Goal: Information Seeking & Learning: Learn about a topic

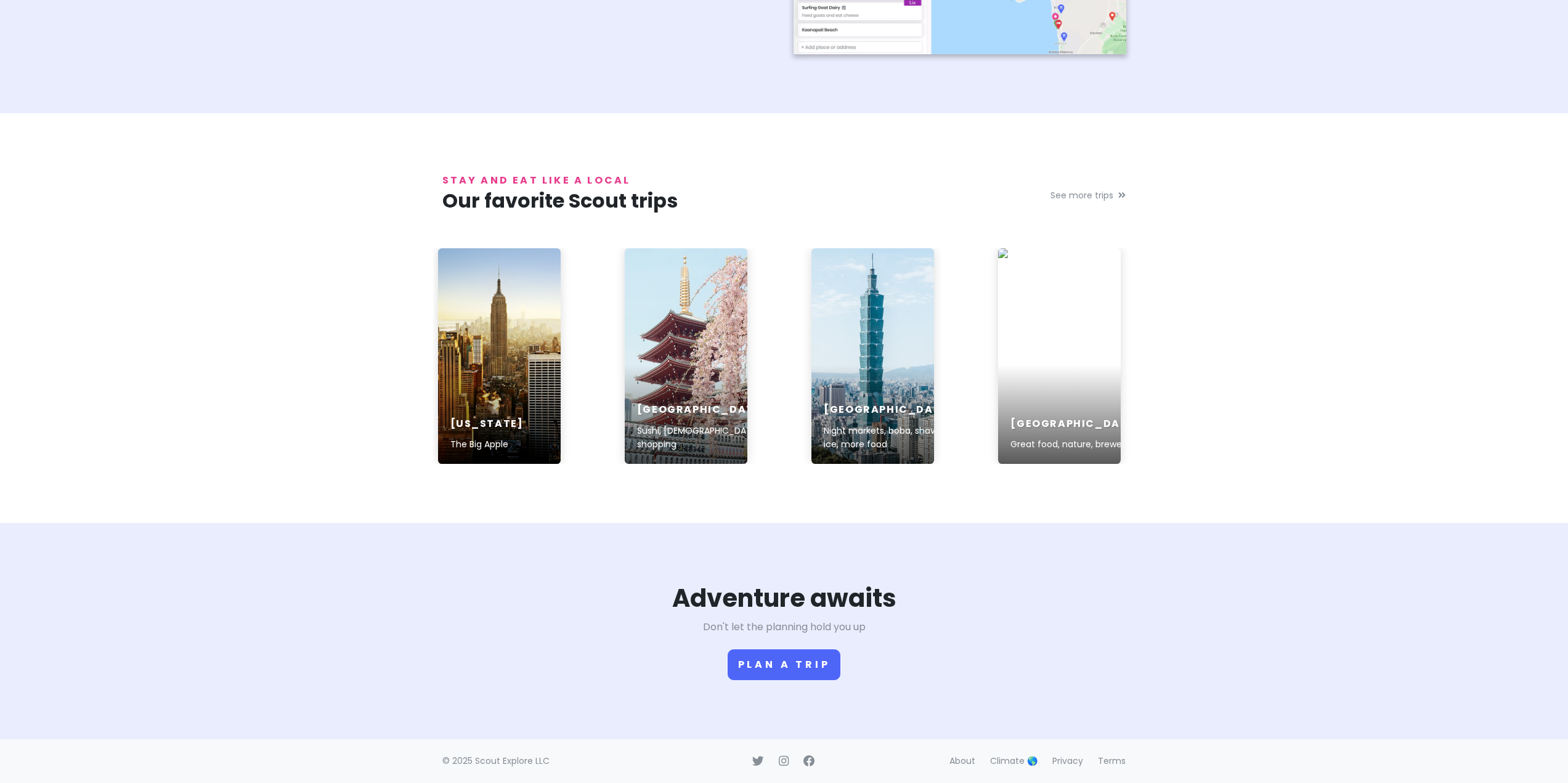
scroll to position [1743, 0]
click at [681, 363] on link at bounding box center [686, 356] width 123 height 216
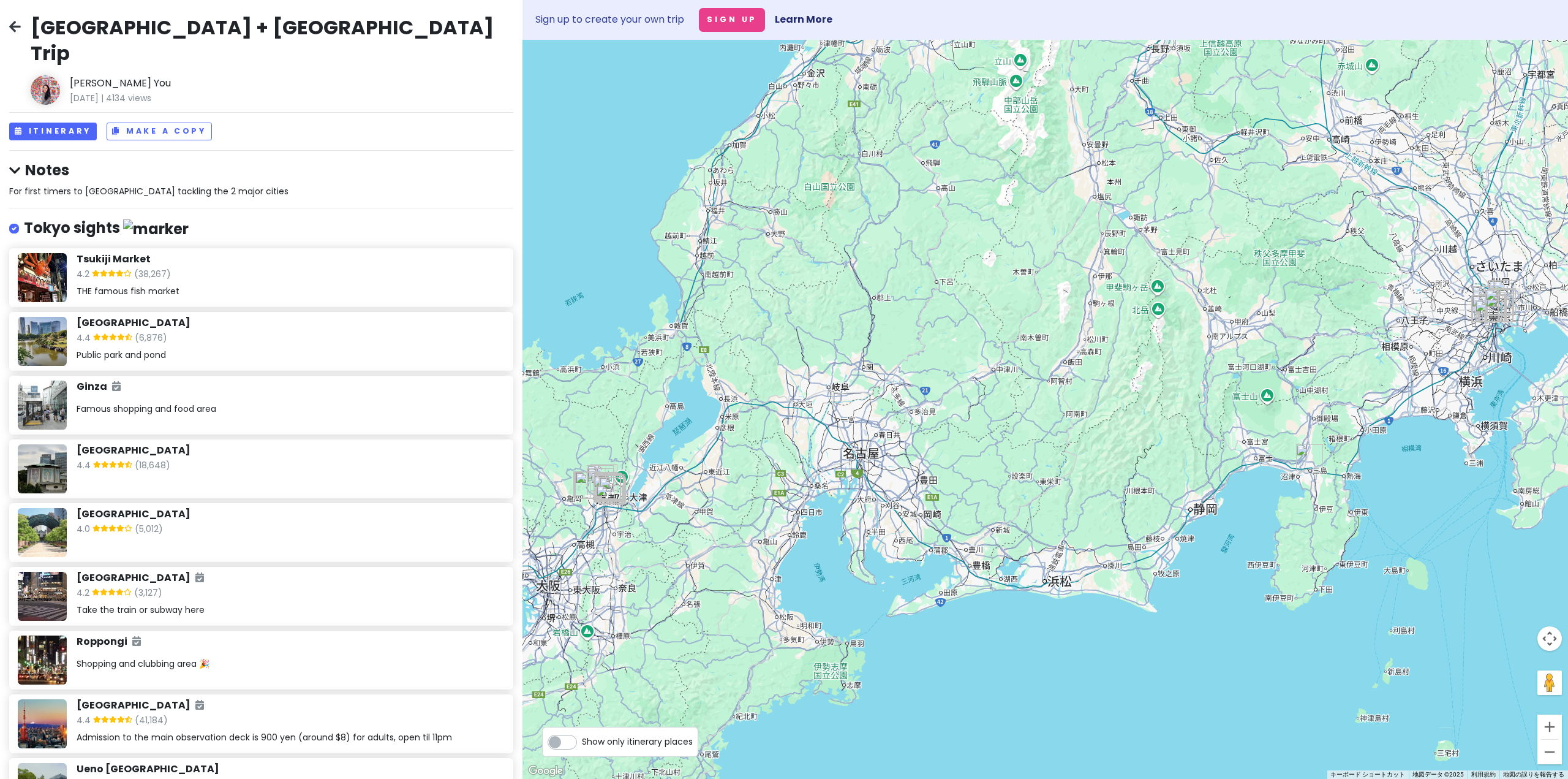
click at [195, 267] on div "4.2 (38,267)" at bounding box center [291, 275] width 429 height 16
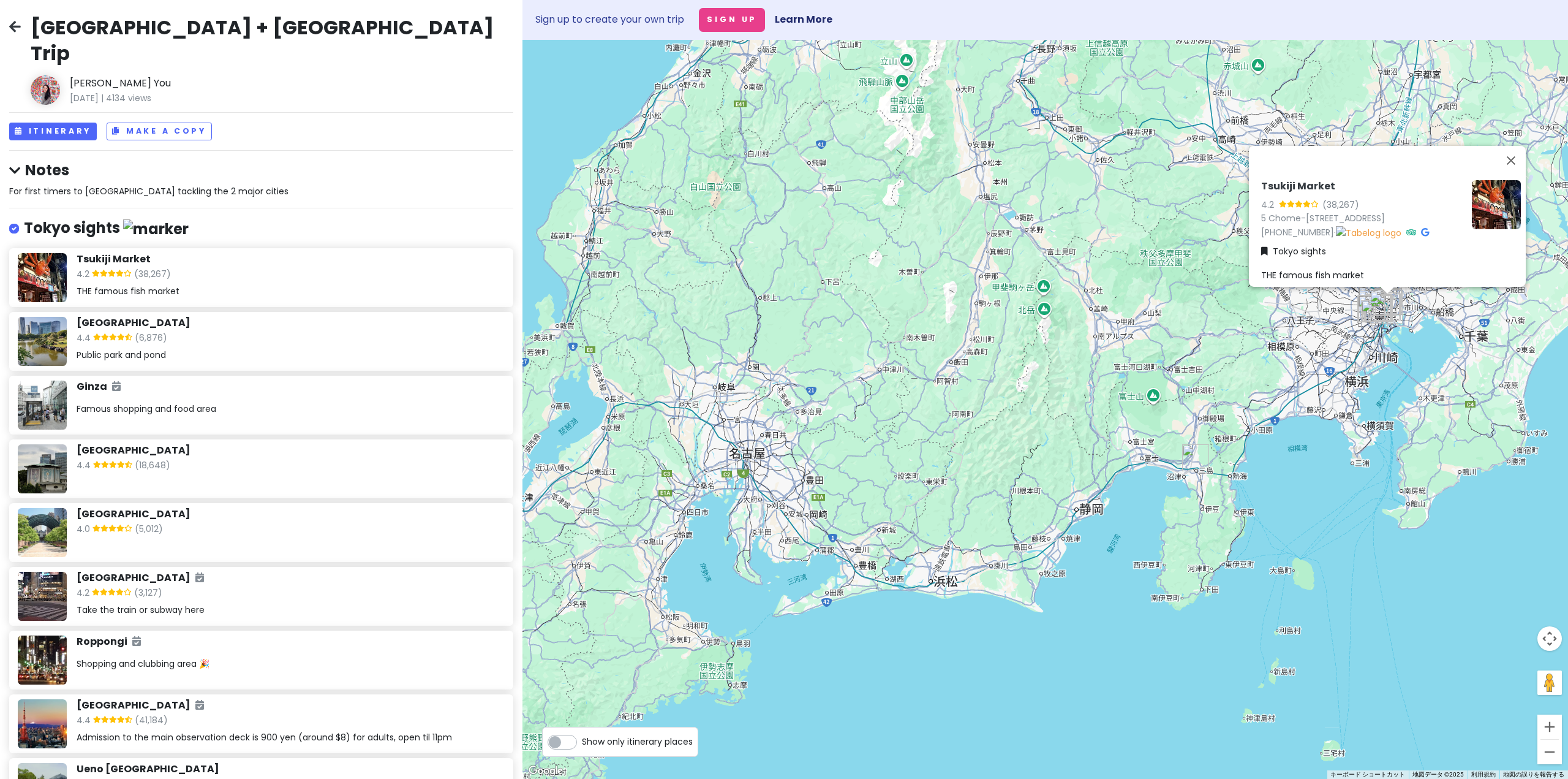
click at [205, 331] on div "4.4 (6,876)" at bounding box center [291, 339] width 429 height 16
click at [10, 27] on icon at bounding box center [15, 27] width 11 height 10
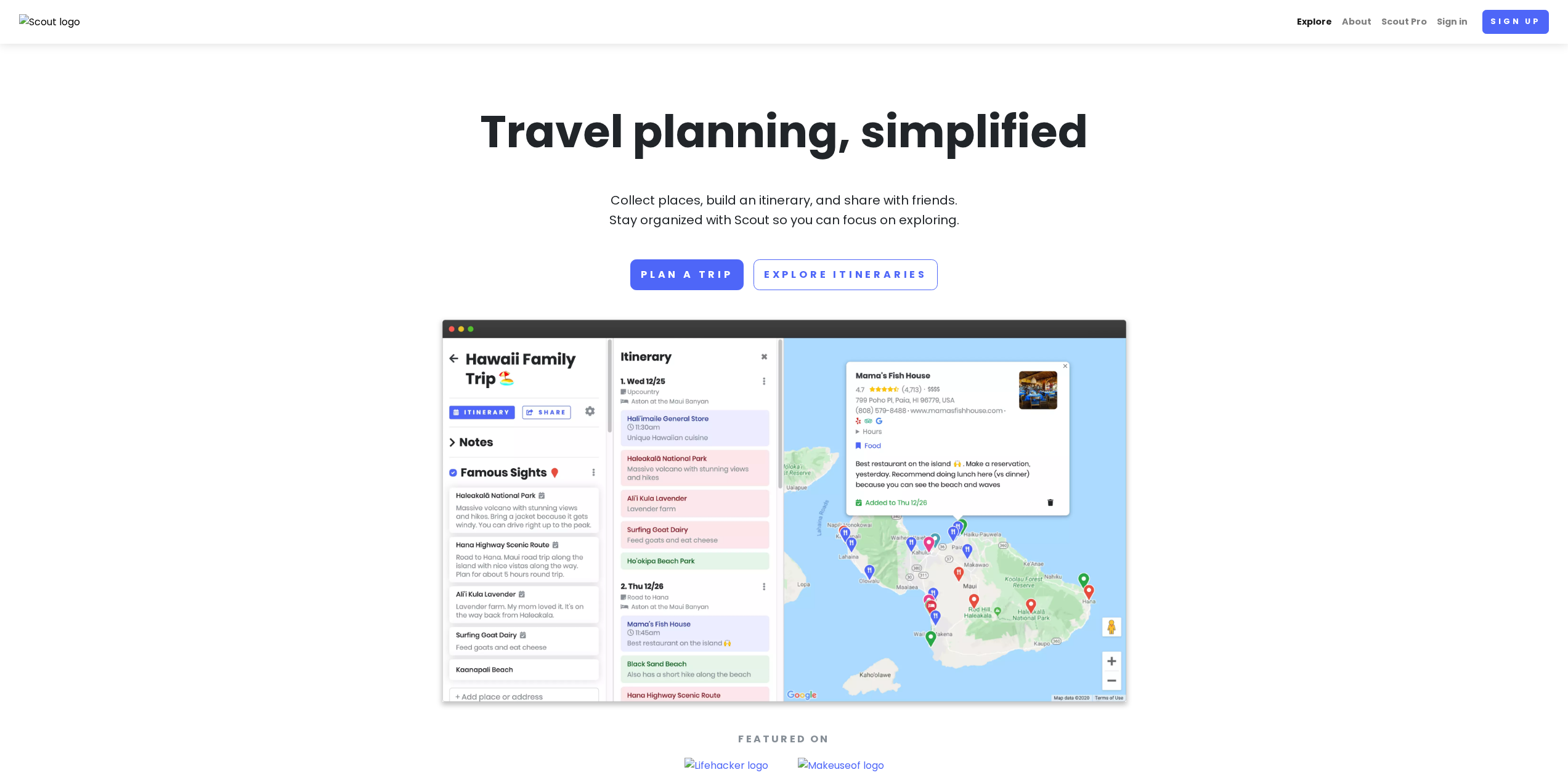
click at [1313, 19] on link "Explore" at bounding box center [1314, 22] width 45 height 24
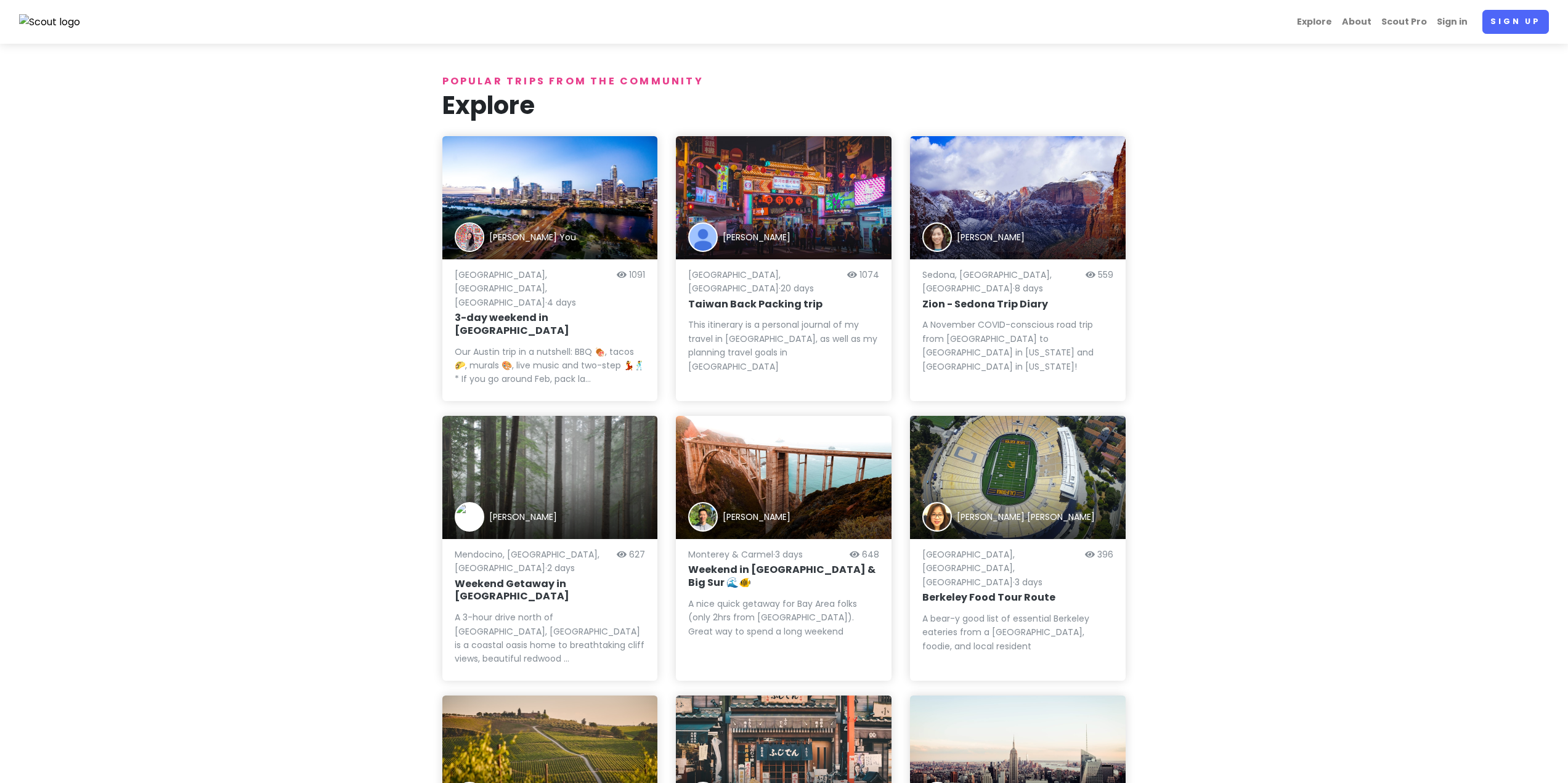
click at [563, 312] on h6 "3-day weekend in Austin" at bounding box center [549, 325] width 191 height 26
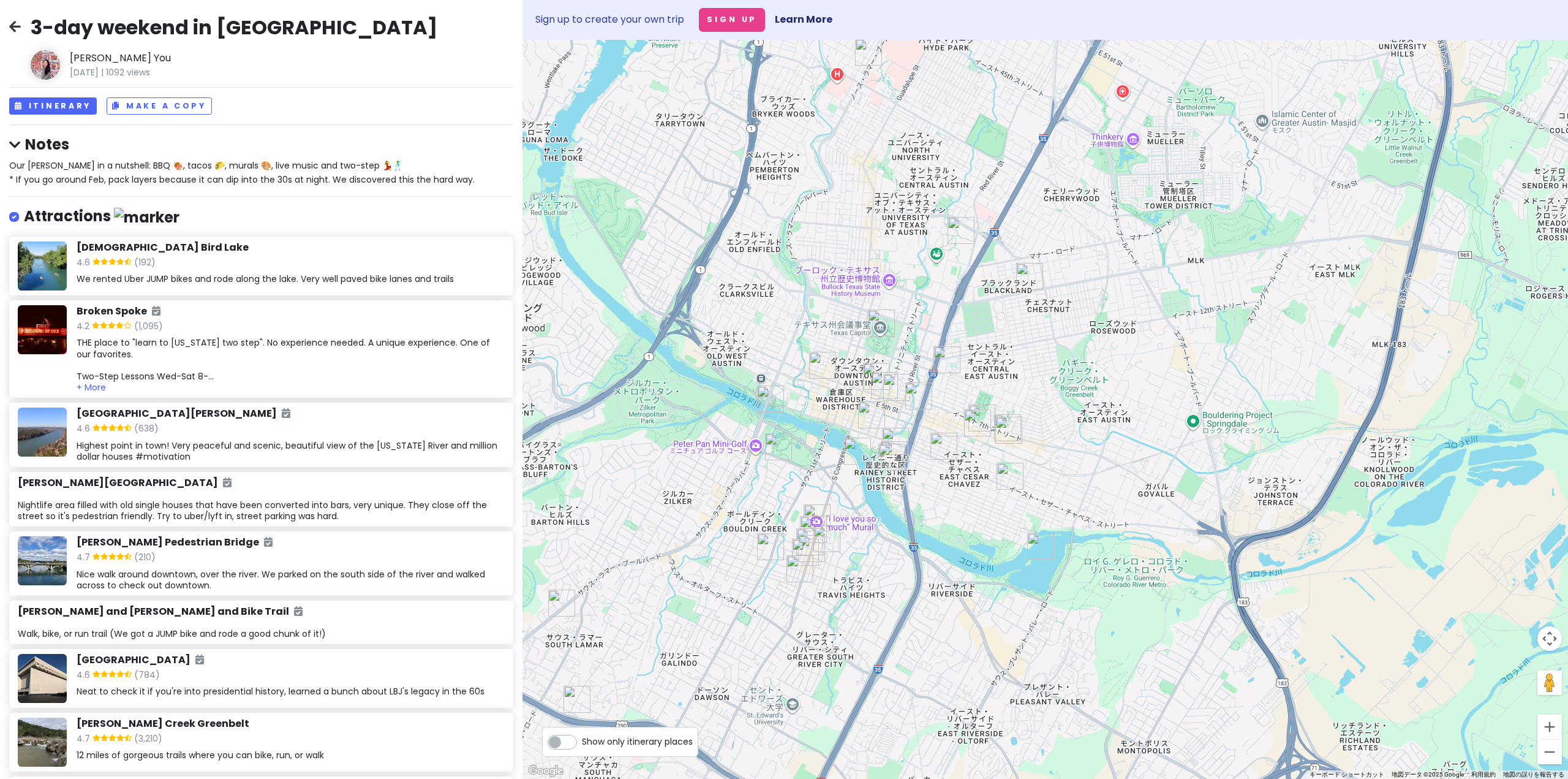
drag, startPoint x: 858, startPoint y: 555, endPoint x: 976, endPoint y: 538, distance: 119.2
click at [972, 538] on div at bounding box center [1046, 409] width 1046 height 739
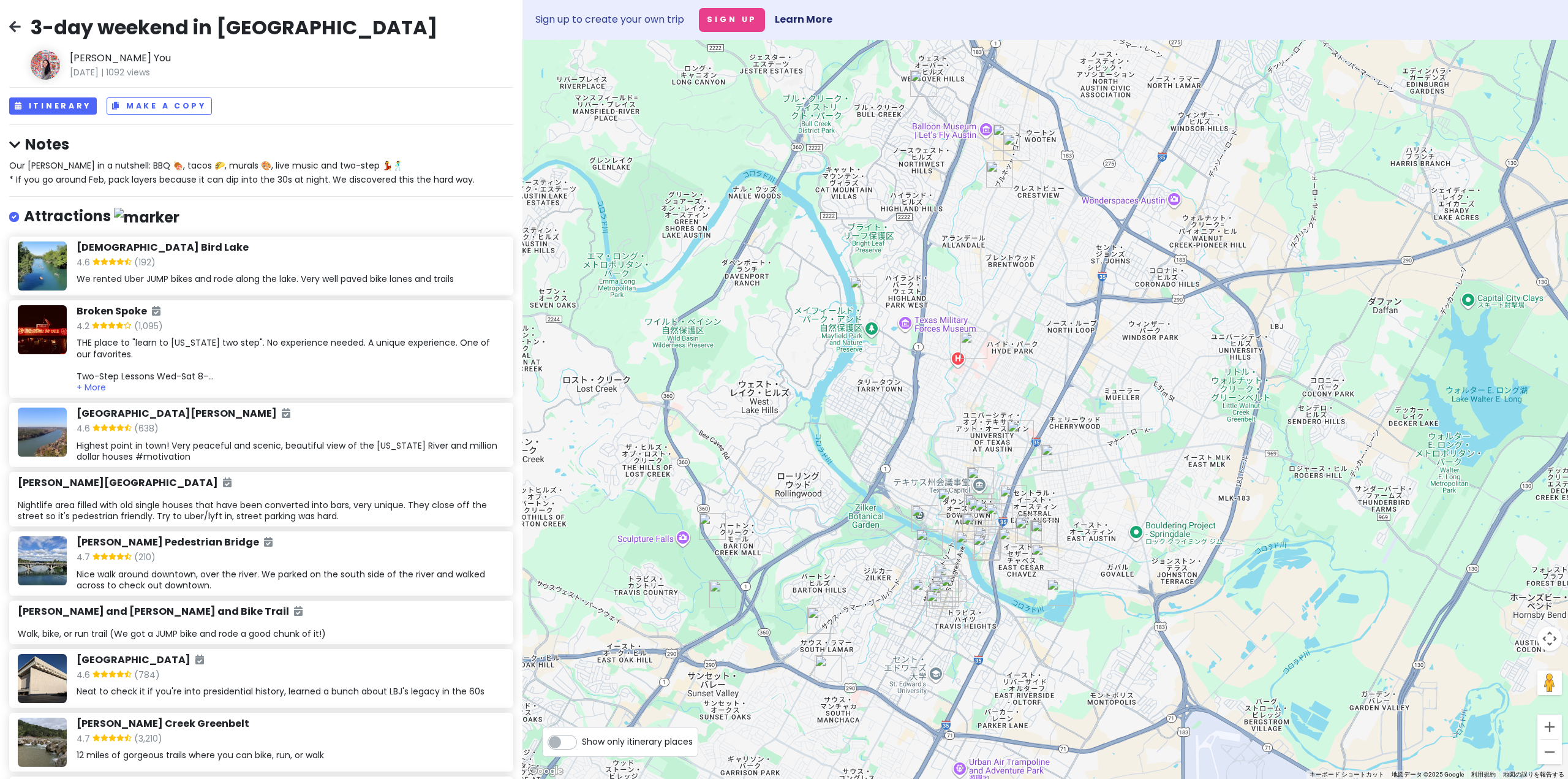
drag, startPoint x: 898, startPoint y: 559, endPoint x: 981, endPoint y: 614, distance: 99.6
click at [981, 614] on div at bounding box center [1046, 409] width 1046 height 739
click at [75, 103] on button "Itinerary" at bounding box center [52, 107] width 88 height 18
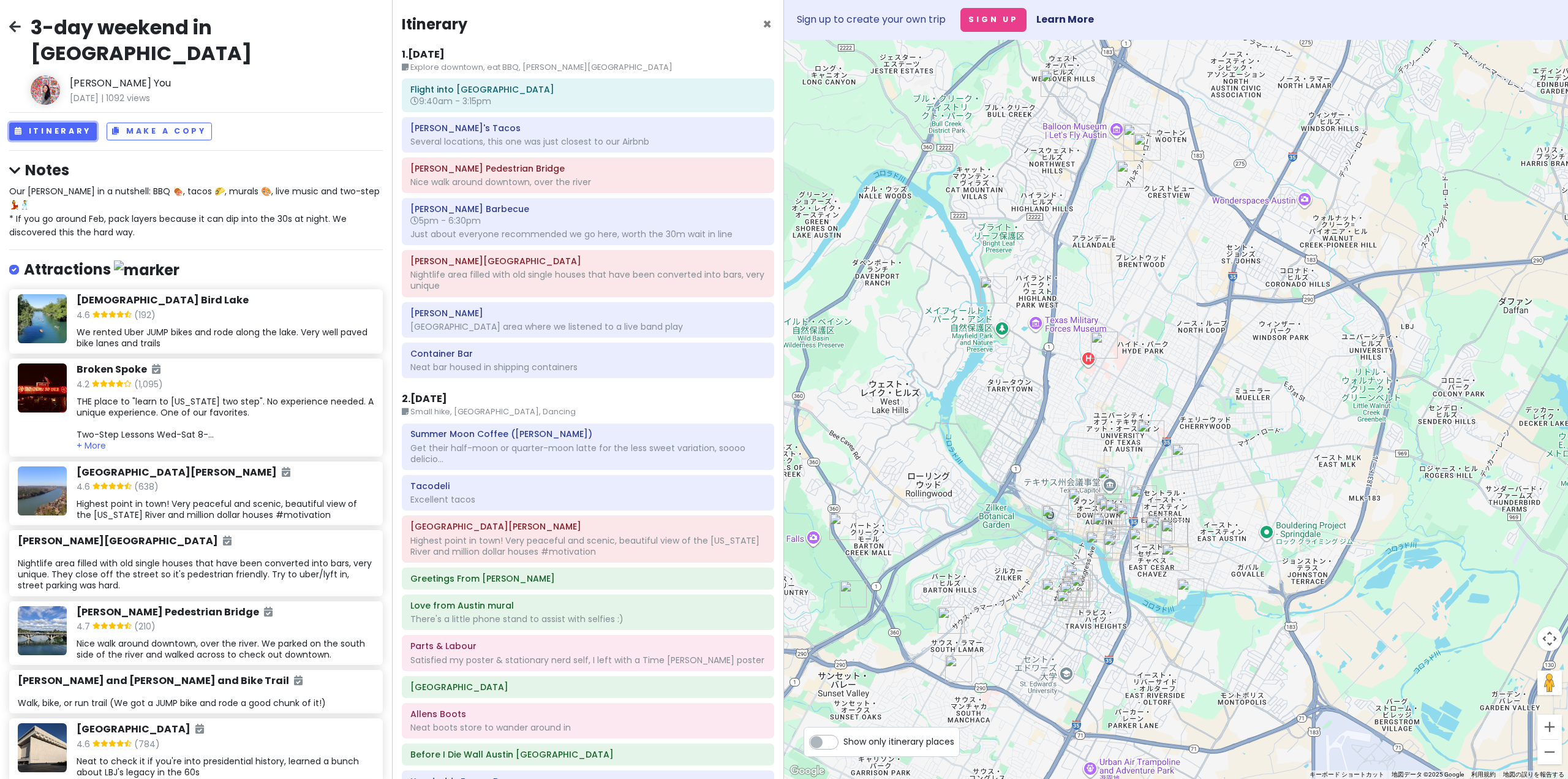
click at [497, 97] on h6 "9:40am - 3:15pm" at bounding box center [588, 101] width 355 height 11
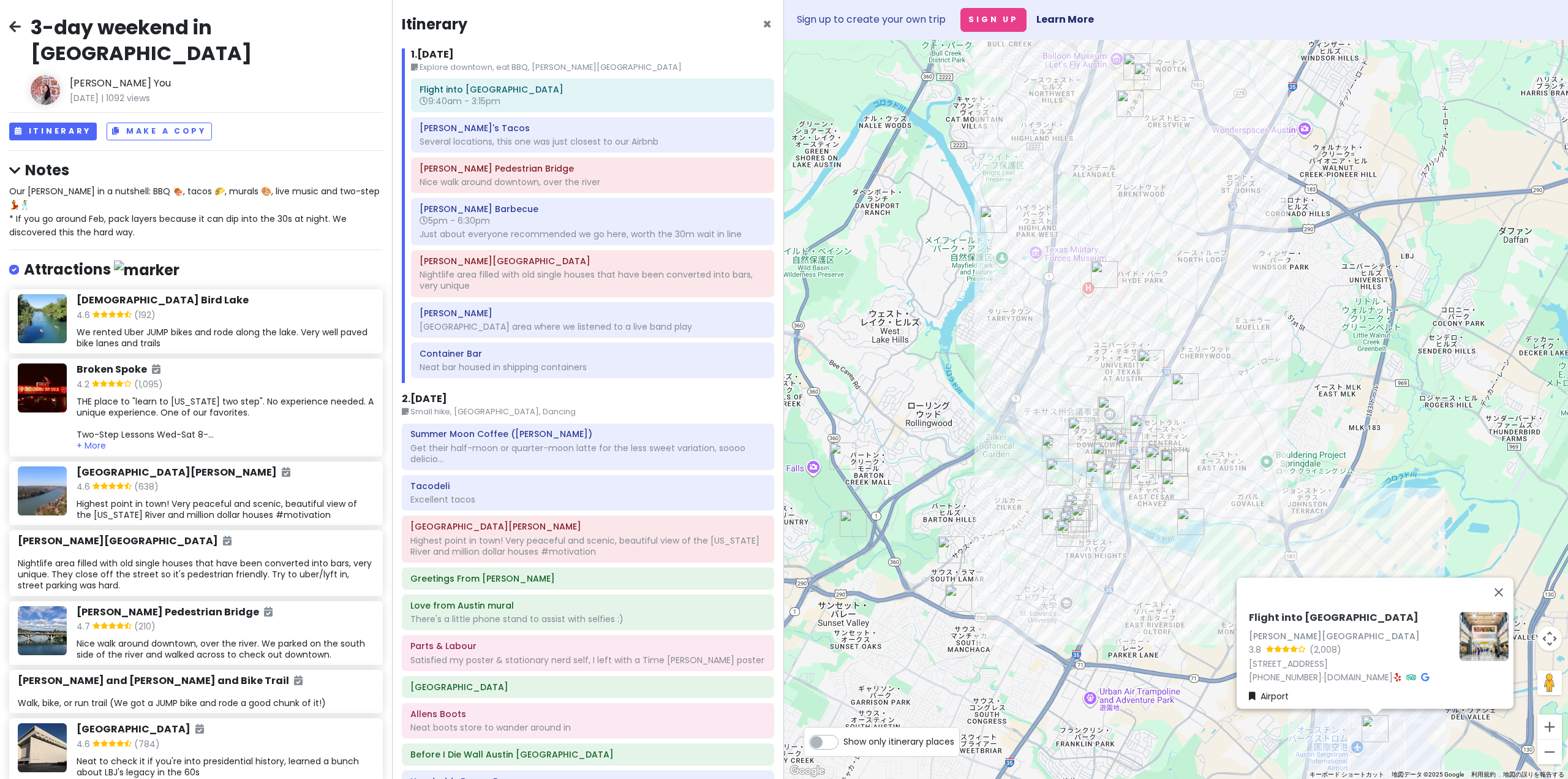
click at [498, 124] on h6 "Torchy's Tacos" at bounding box center [592, 128] width 346 height 11
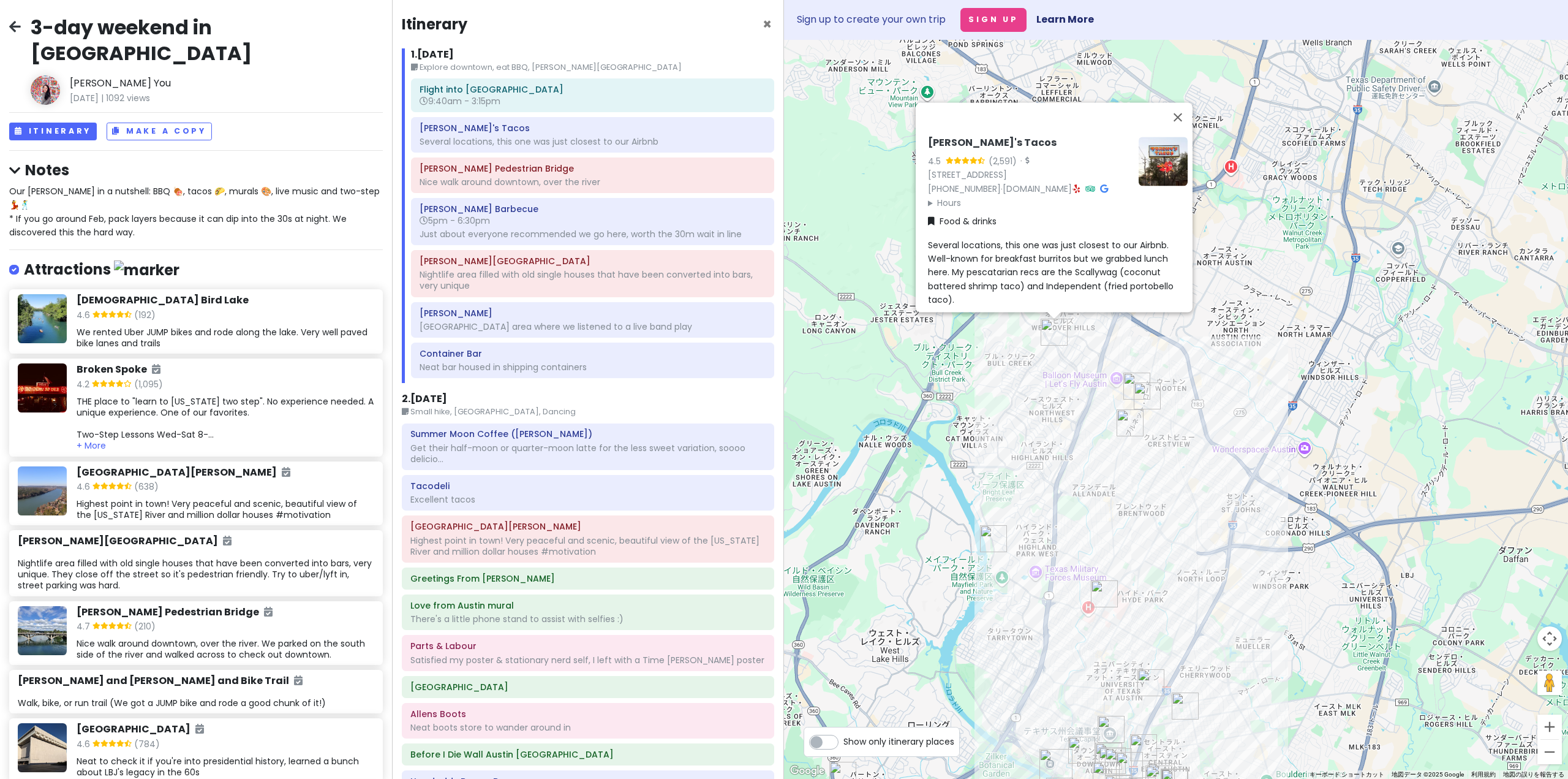
click at [533, 170] on h6 "Pfluger Pedestrian Bridge" at bounding box center [592, 169] width 346 height 11
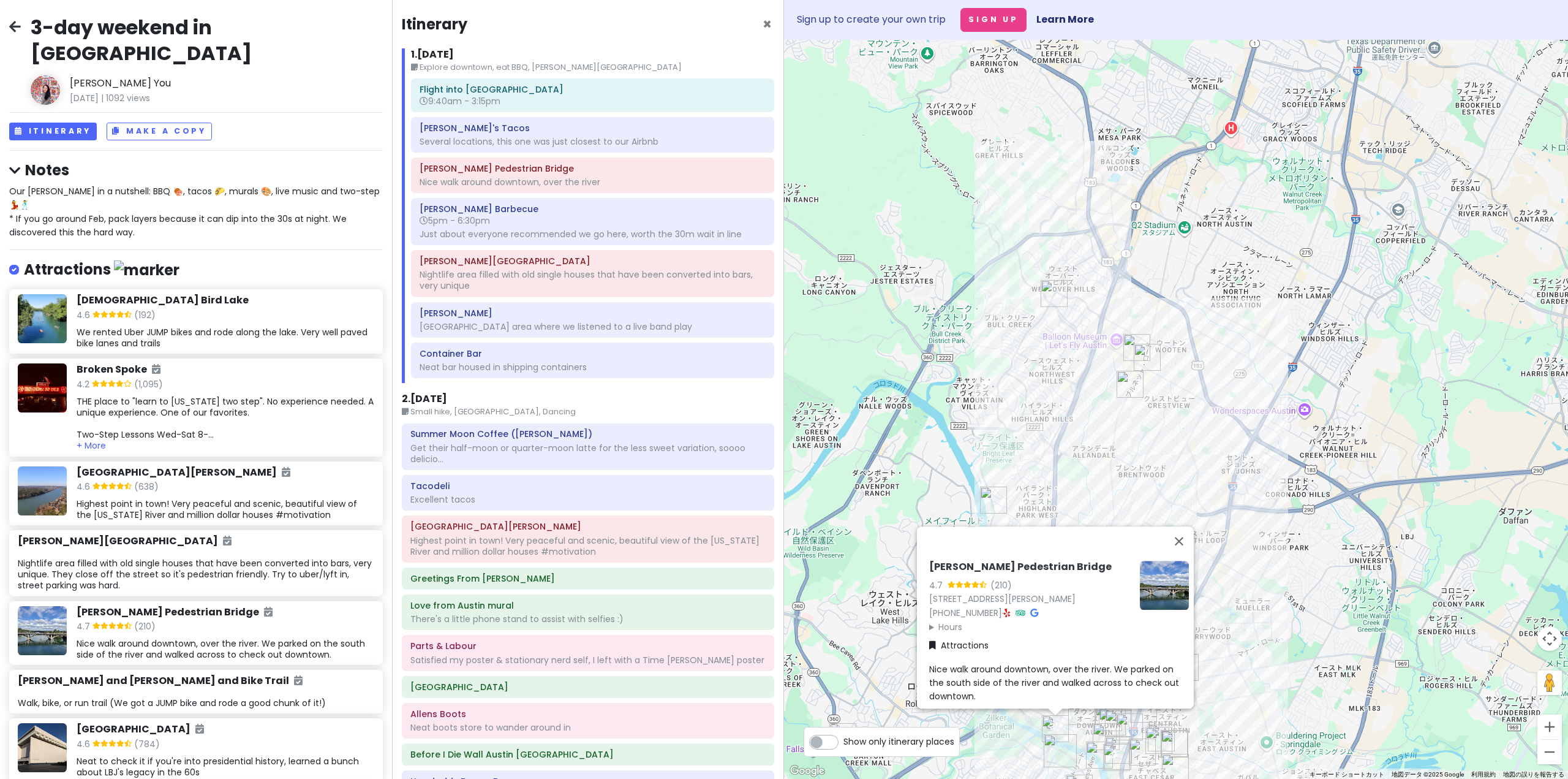
click at [536, 201] on div "Terry Black's Barbecue 5pm - 6:30pm Just about everyone recommended we go here,…" at bounding box center [592, 222] width 346 height 42
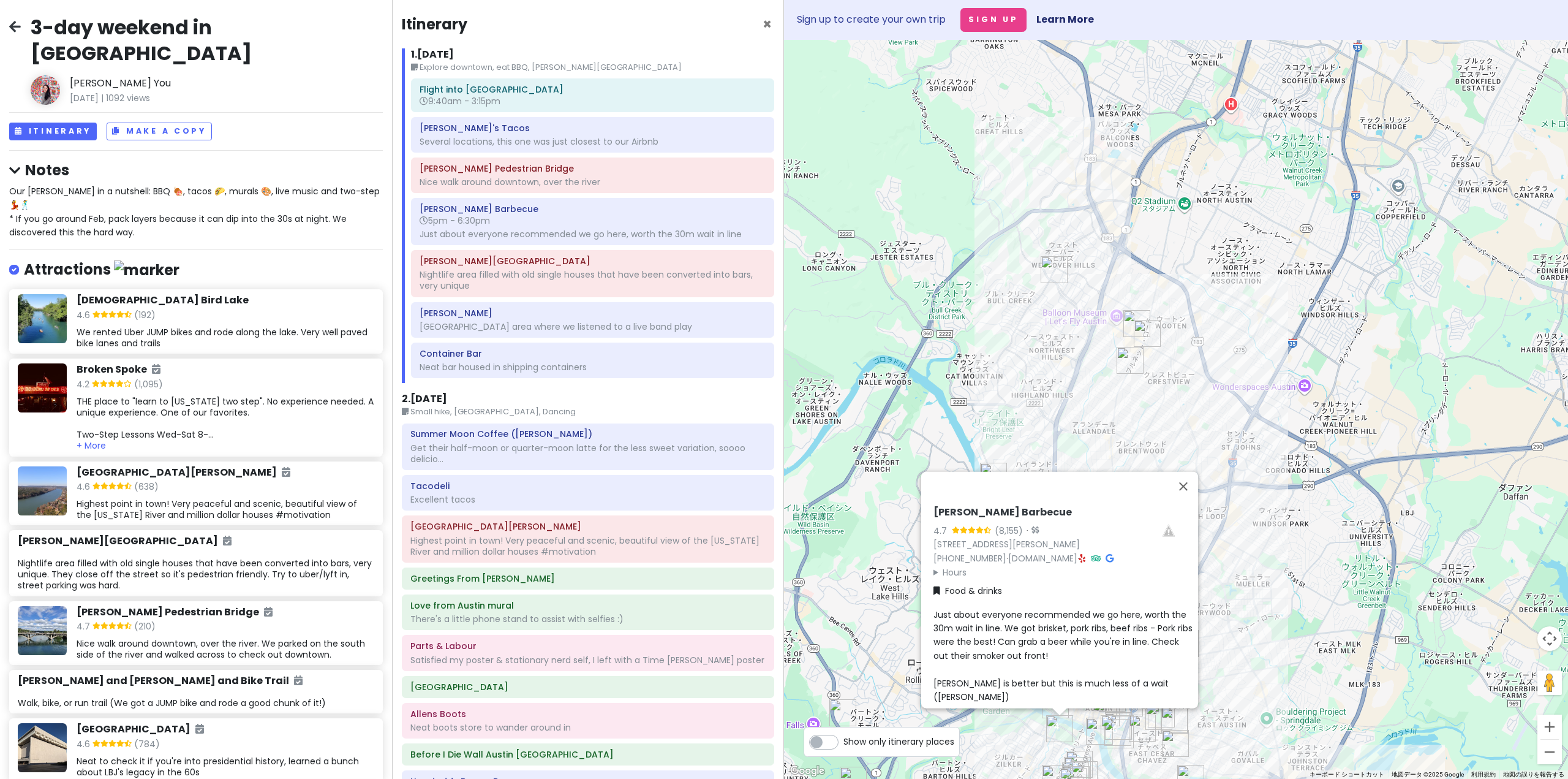
click at [528, 187] on div "Nightlife area filled with old single houses that have been converted into bars…" at bounding box center [592, 182] width 346 height 11
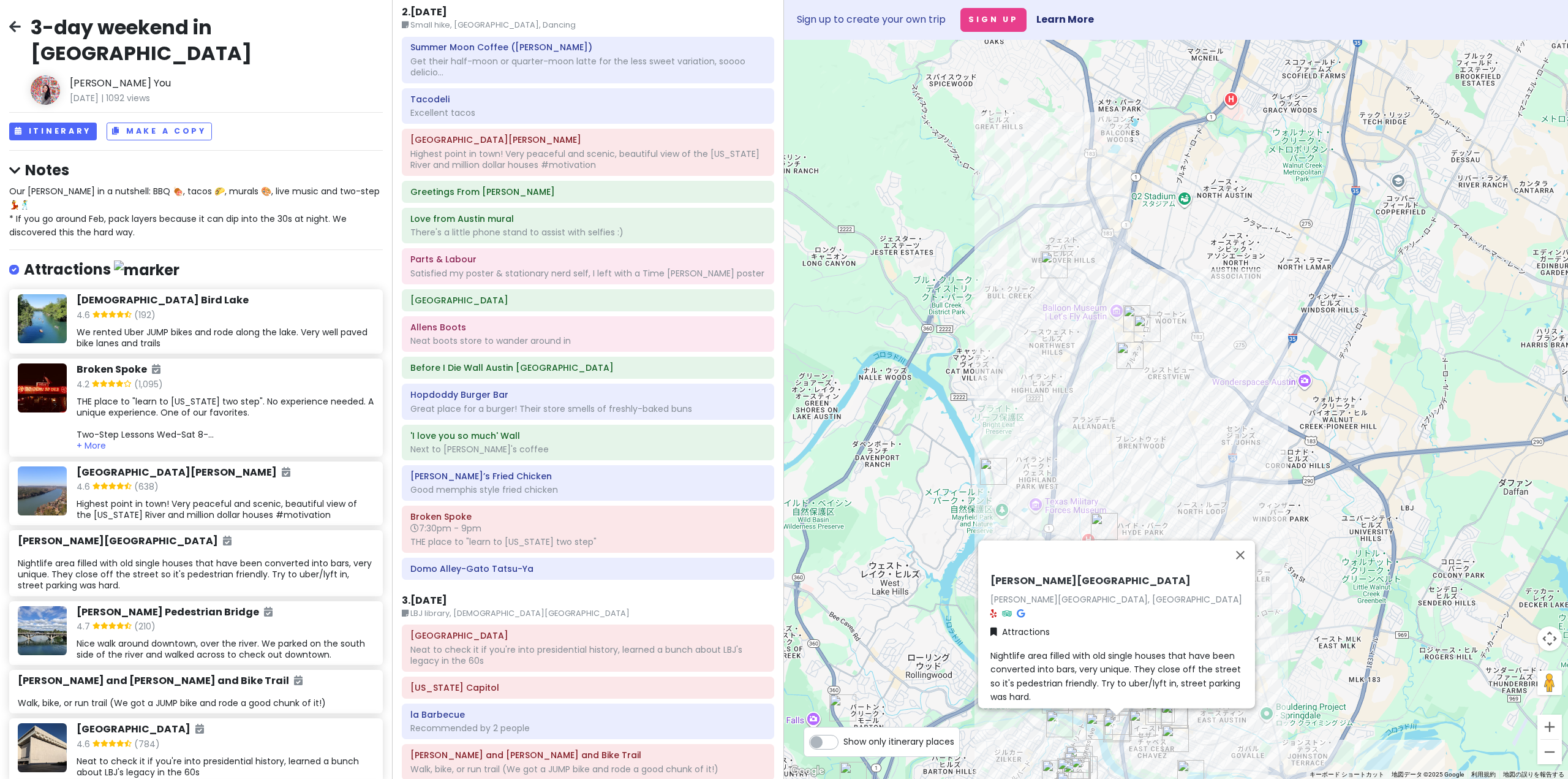
scroll to position [390, 0]
